Goal: Task Accomplishment & Management: Manage account settings

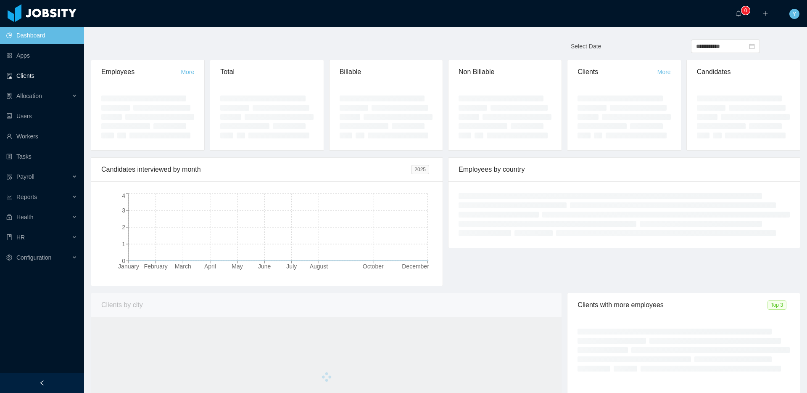
click at [6, 73] on link "Clients" at bounding box center [41, 75] width 71 height 17
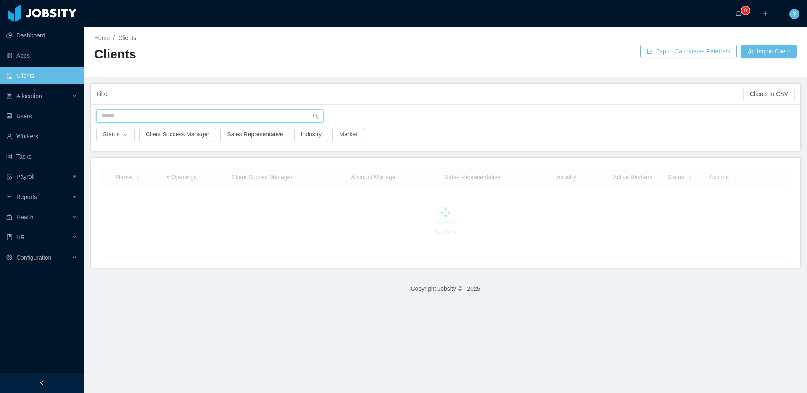
click at [152, 111] on input "text" at bounding box center [209, 115] width 227 height 13
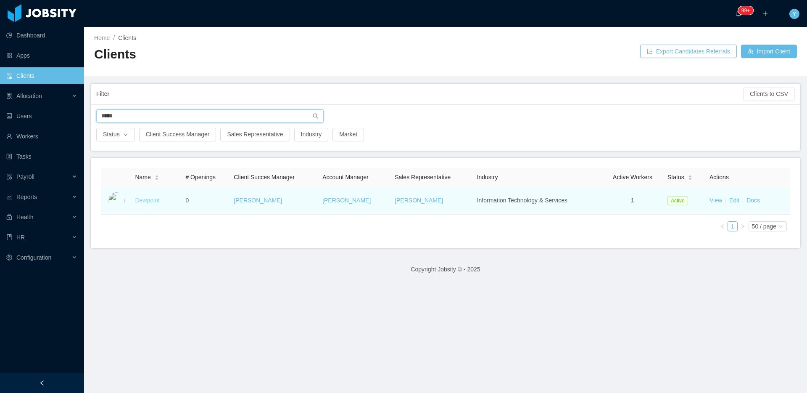
type input "*****"
click at [147, 198] on link "Dewpoint" at bounding box center [147, 200] width 24 height 7
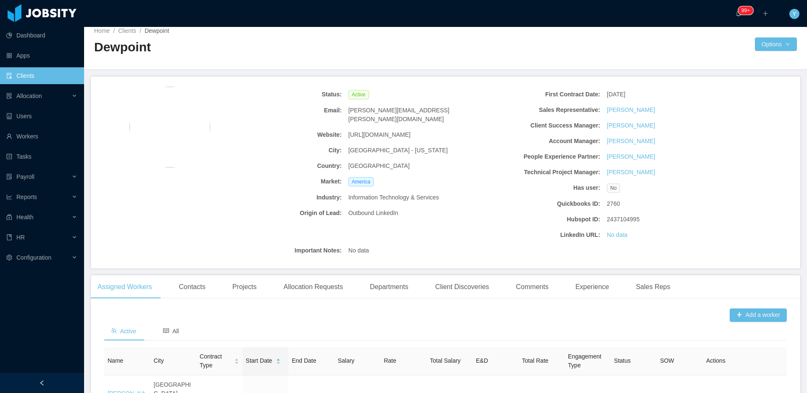
scroll to position [16, 0]
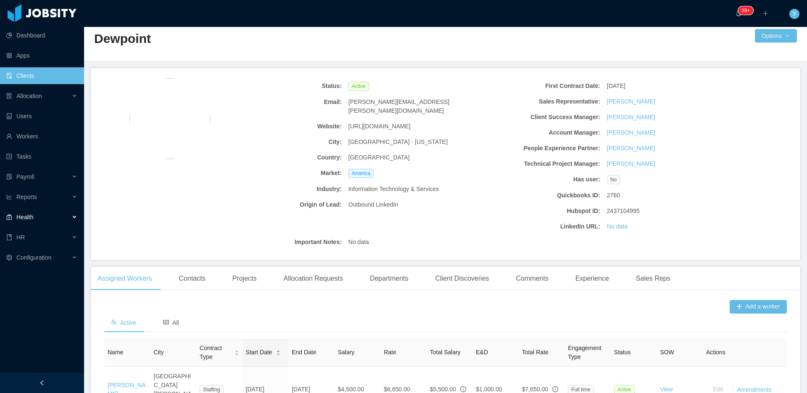
click at [42, 221] on div "Health" at bounding box center [42, 217] width 84 height 17
click at [65, 265] on div "HR" at bounding box center [42, 257] width 84 height 17
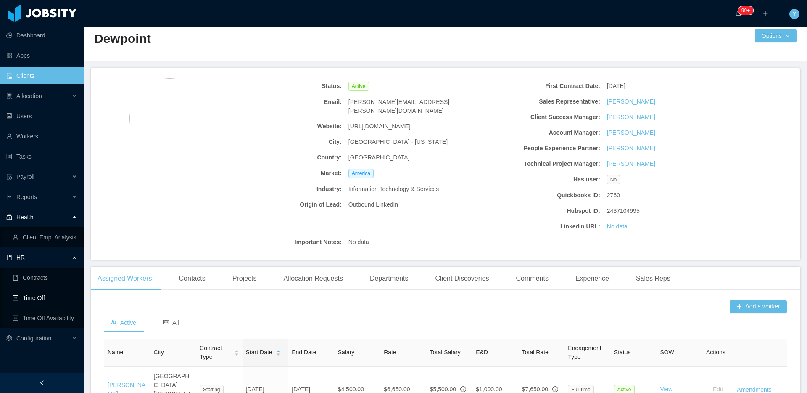
click at [50, 301] on link "Time Off" at bounding box center [45, 297] width 65 height 17
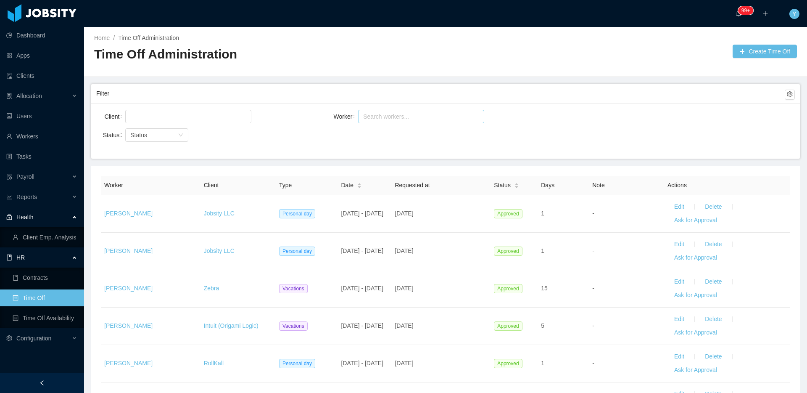
click at [384, 116] on div "Search workers..." at bounding box center [417, 116] width 108 height 8
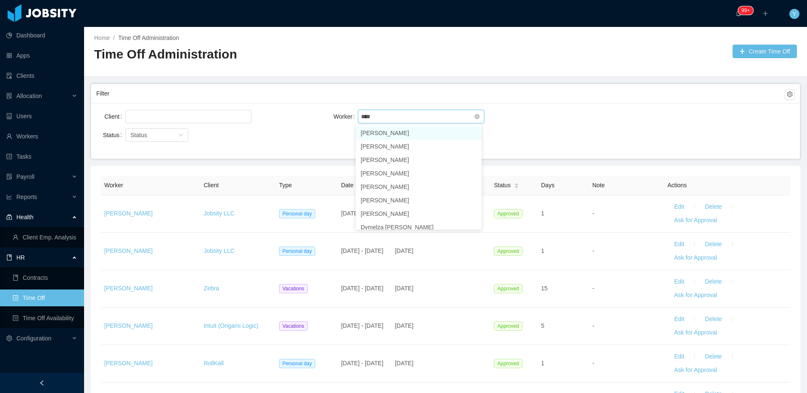
type input "*****"
click at [381, 131] on li "[PERSON_NAME]" at bounding box center [419, 132] width 126 height 13
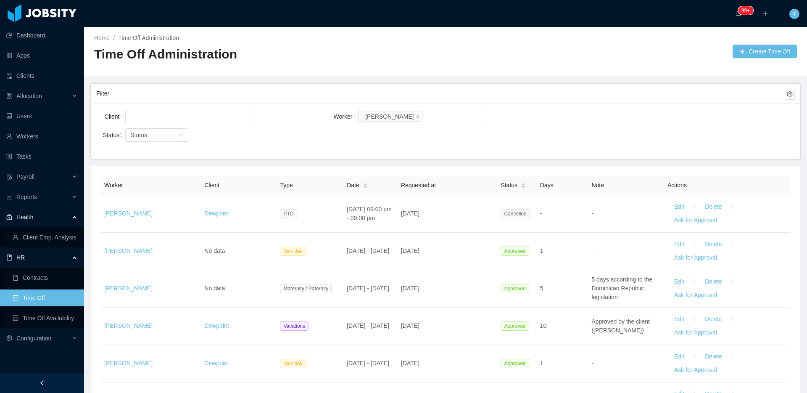
click at [500, 99] on div "Filter" at bounding box center [440, 94] width 689 height 16
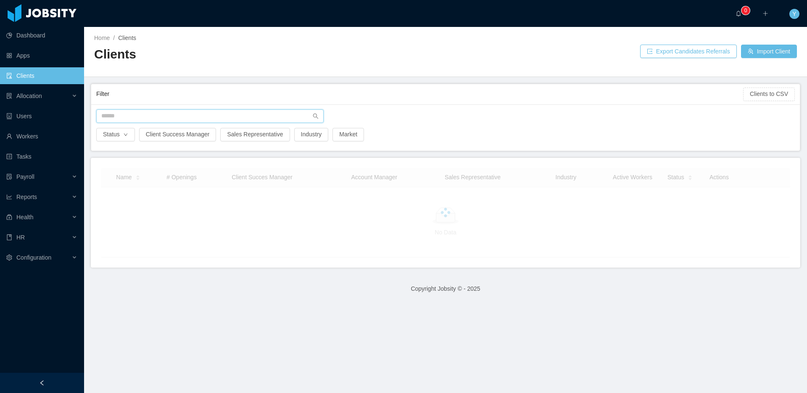
click at [210, 121] on input "text" at bounding box center [209, 115] width 227 height 13
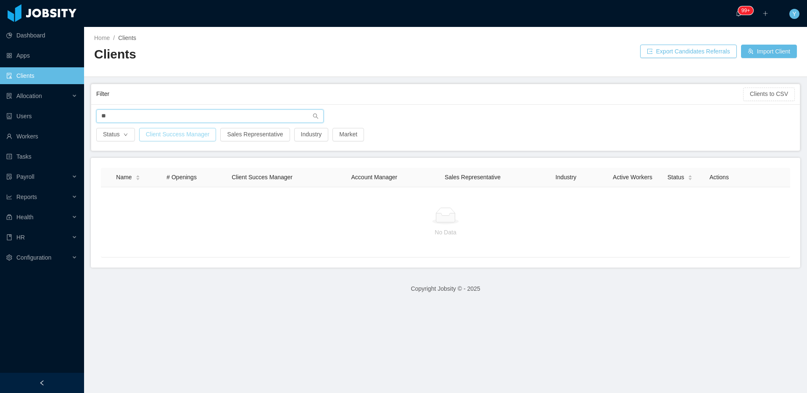
type input "*"
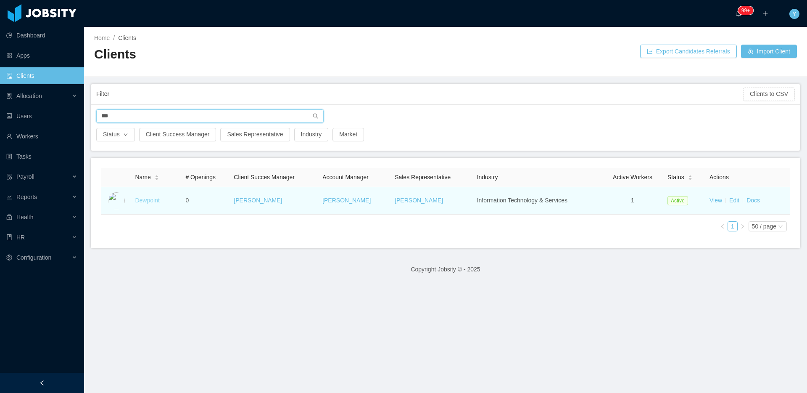
type input "***"
click at [150, 201] on link "Dewpoint" at bounding box center [147, 200] width 24 height 7
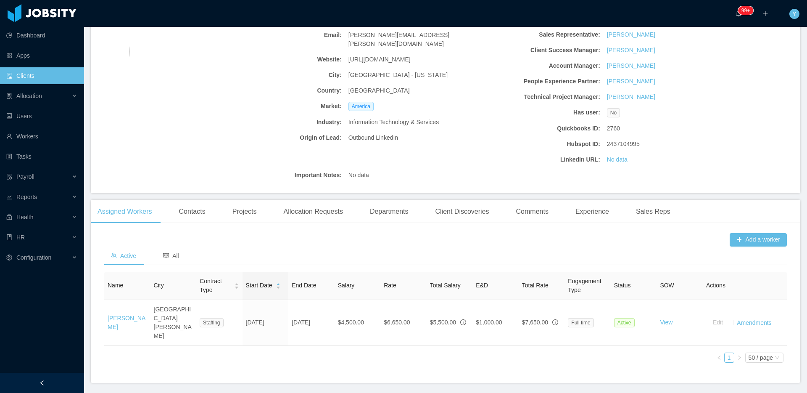
scroll to position [97, 0]
